Goal: Information Seeking & Learning: Learn about a topic

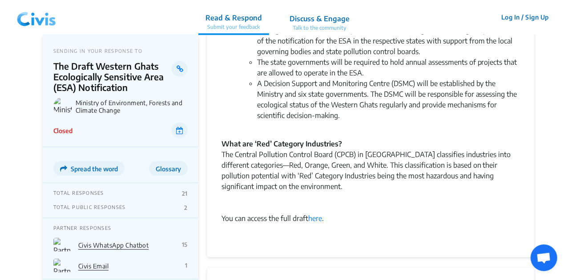
scroll to position [541, 0]
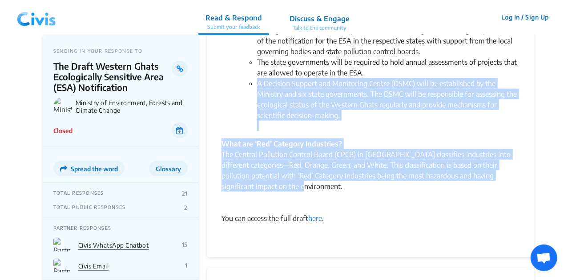
drag, startPoint x: 249, startPoint y: 49, endPoint x: 429, endPoint y: 157, distance: 209.9
click at [429, 157] on div "The Central Pollution Control Board (CPCB) in [GEOGRAPHIC_DATA] classifies indu…" at bounding box center [370, 175] width 298 height 53
drag, startPoint x: 429, startPoint y: 157, endPoint x: 243, endPoint y: 49, distance: 215.4
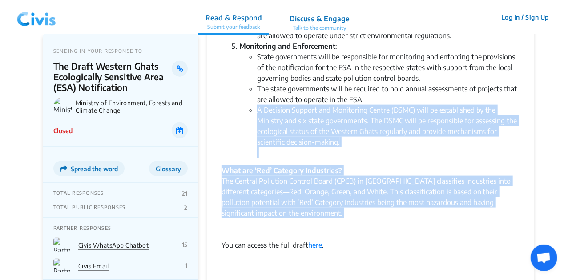
scroll to position [484, 0]
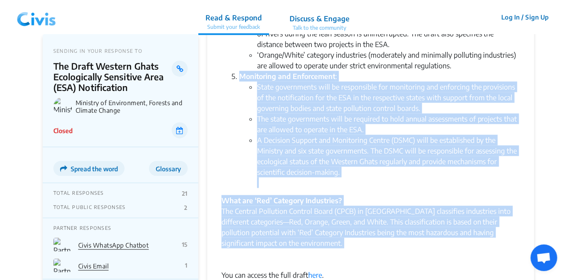
drag, startPoint x: 227, startPoint y: 44, endPoint x: 396, endPoint y: 220, distance: 244.2
click at [396, 220] on div "The Central Pollution Control Board (CPCB) in [GEOGRAPHIC_DATA] classifies indu…" at bounding box center [370, 232] width 298 height 53
drag, startPoint x: 396, startPoint y: 220, endPoint x: 224, endPoint y: 46, distance: 244.8
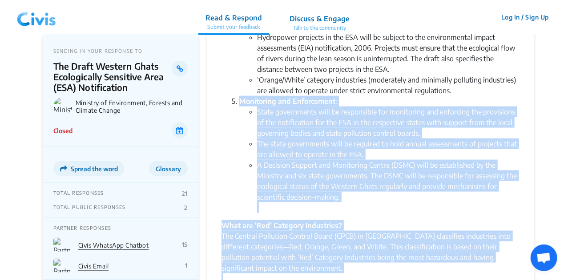
scroll to position [457, 0]
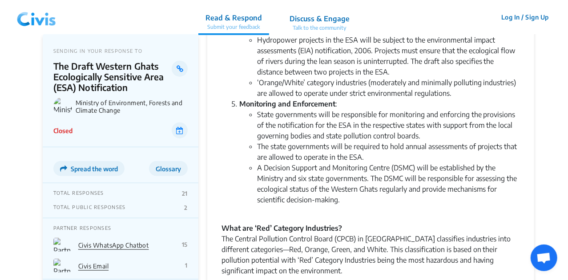
click at [225, 74] on ol "The draft designates over 56,800 square kilometres of the [GEOGRAPHIC_DATA] as …" at bounding box center [370, 2] width 298 height 427
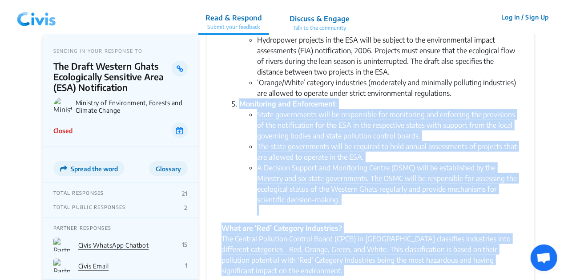
drag, startPoint x: 225, startPoint y: 74, endPoint x: 372, endPoint y: 240, distance: 220.7
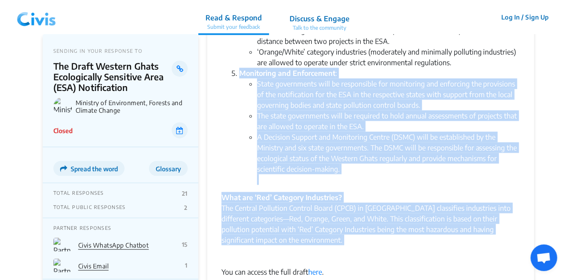
scroll to position [488, 0]
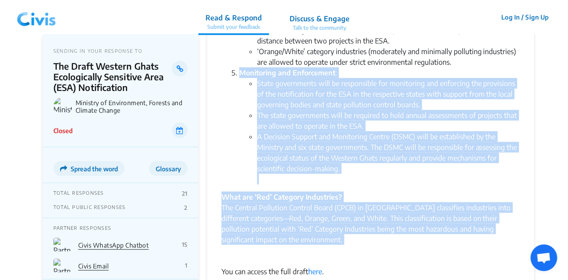
drag, startPoint x: 226, startPoint y: 41, endPoint x: 377, endPoint y: 212, distance: 227.7
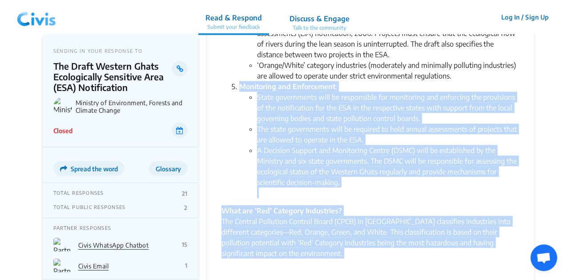
drag, startPoint x: 224, startPoint y: 52, endPoint x: 364, endPoint y: 220, distance: 218.1
click at [350, 228] on div "The Central Pollution Control Board (CPCB) in [GEOGRAPHIC_DATA] classifies indu…" at bounding box center [370, 242] width 298 height 53
drag, startPoint x: 334, startPoint y: 223, endPoint x: 214, endPoint y: 55, distance: 206.2
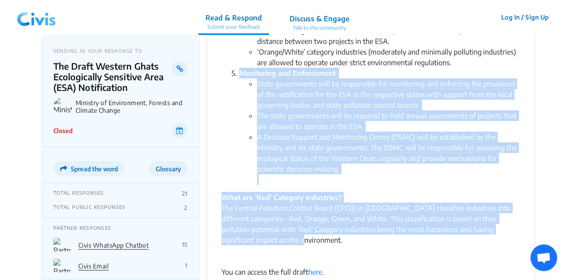
scroll to position [488, 0]
click at [331, 132] on li "A Decision Support and Monitoring Centre (DSMC) will be established by the Mini…" at bounding box center [388, 158] width 263 height 53
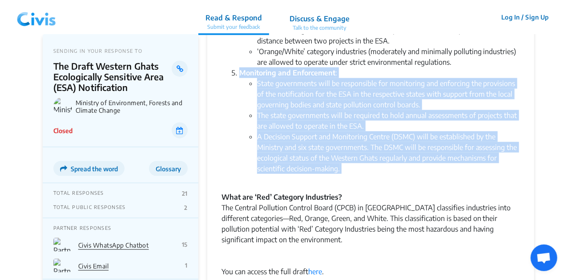
drag, startPoint x: 224, startPoint y: 40, endPoint x: 372, endPoint y: 148, distance: 183.5
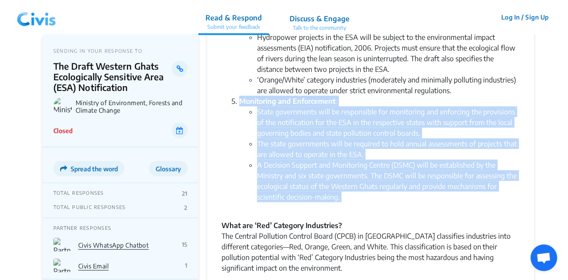
scroll to position [459, 0]
click at [364, 172] on li "A Decision Support and Monitoring Centre (DSMC) will be established by the Mini…" at bounding box center [388, 186] width 263 height 53
drag, startPoint x: 364, startPoint y: 172, endPoint x: 219, endPoint y: 72, distance: 177.3
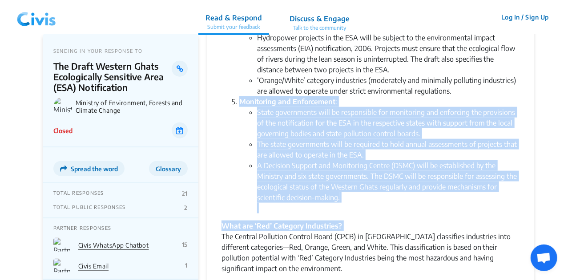
drag, startPoint x: 219, startPoint y: 72, endPoint x: 358, endPoint y: 198, distance: 188.2
click at [358, 221] on div "What are ‘Red’ Category Industries?" at bounding box center [370, 226] width 298 height 11
